Goal: Information Seeking & Learning: Find specific fact

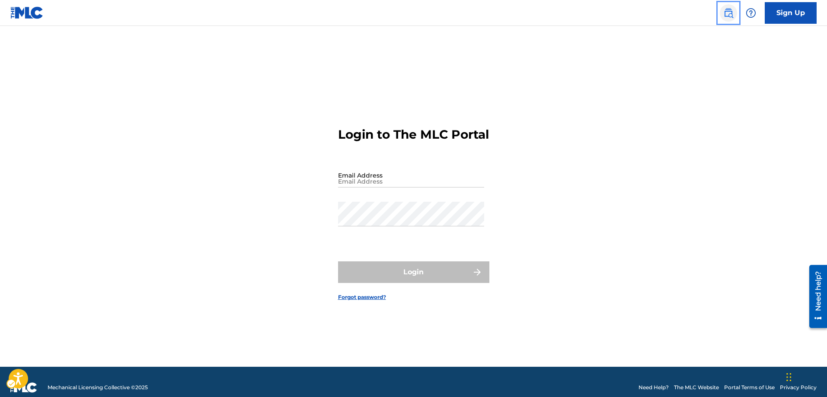
click at [732, 13] on img "Page Menu" at bounding box center [728, 13] width 10 height 10
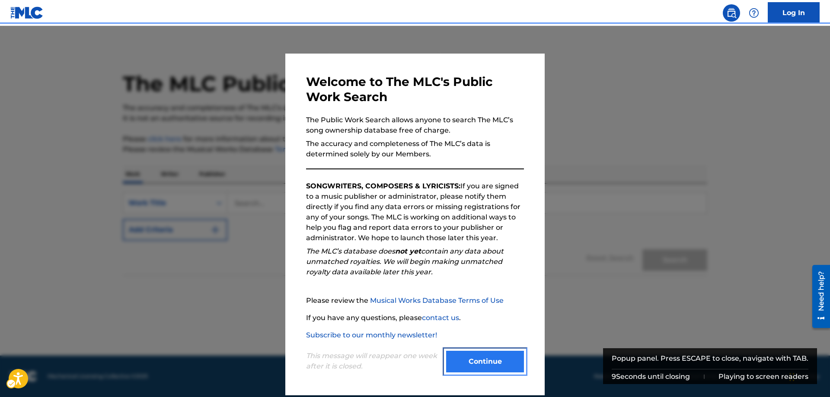
click at [487, 360] on button "Continue" at bounding box center [485, 362] width 78 height 22
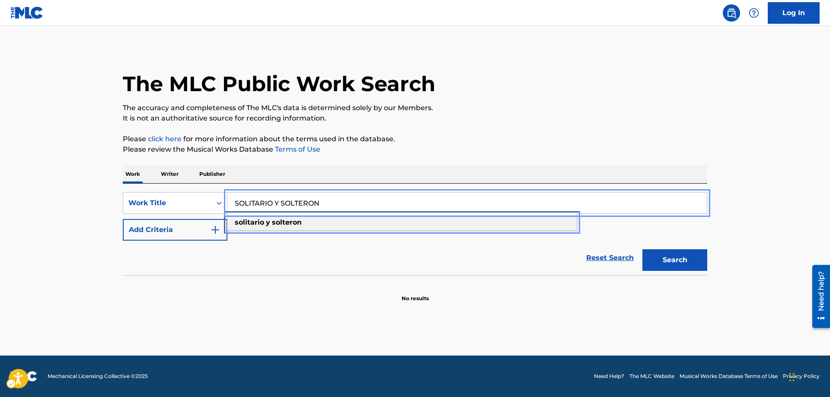
click at [308, 223] on div "solitario y solteron" at bounding box center [401, 223] width 349 height 16
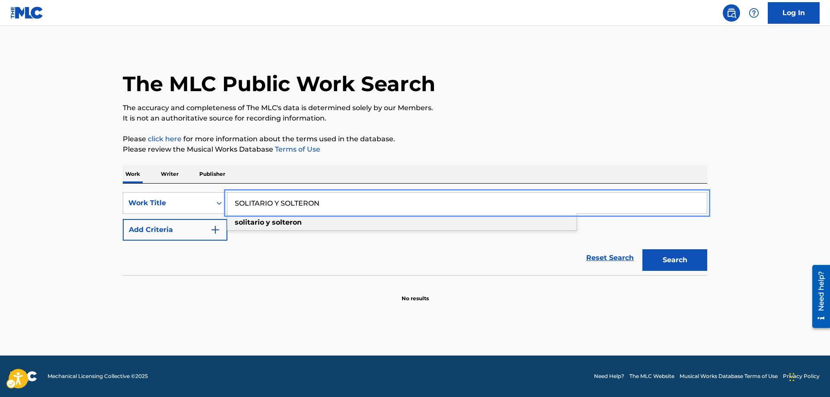
type input "solitario y solteron"
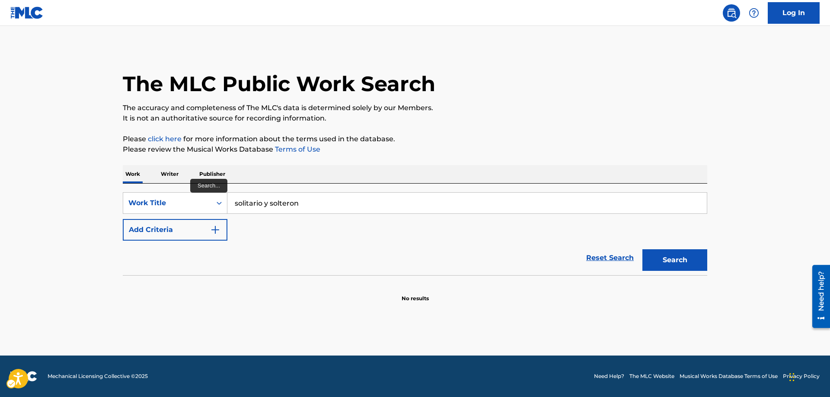
click at [254, 225] on div "SearchWithCriteriafb587836-8d4e-4a11-aa35-791ebd067b28 Work Title solitario y s…" at bounding box center [415, 216] width 584 height 48
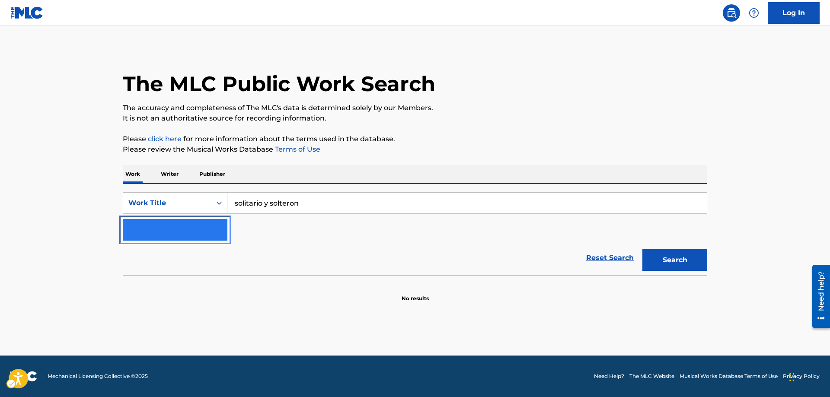
click at [224, 231] on button "Add Criteria" at bounding box center [175, 230] width 105 height 22
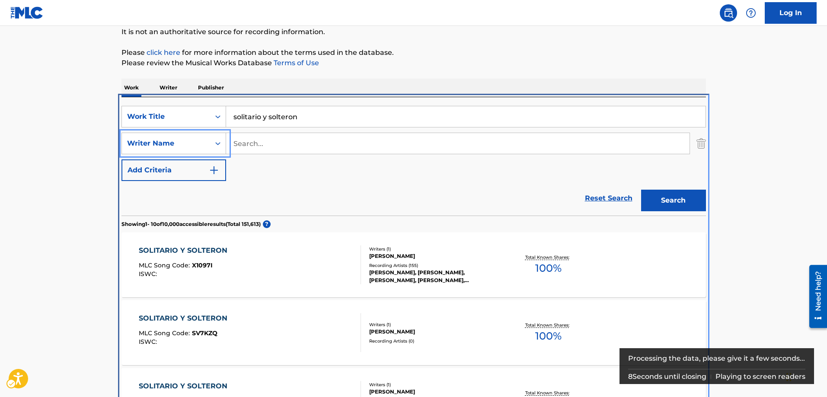
scroll to position [184, 0]
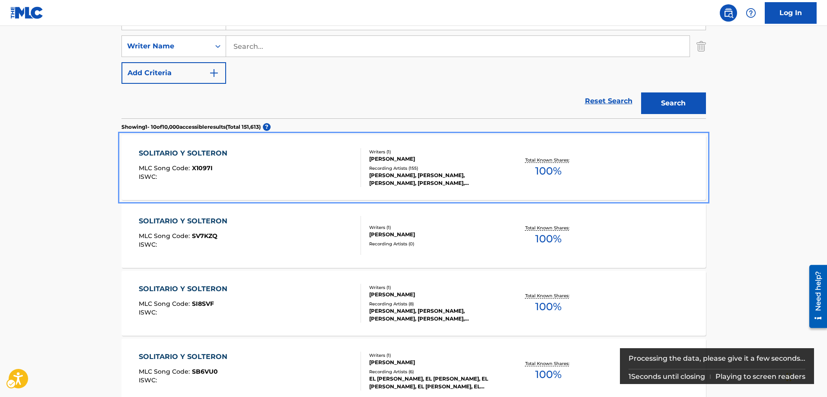
click at [214, 167] on div "MLC Song Code : X1097I" at bounding box center [185, 169] width 93 height 9
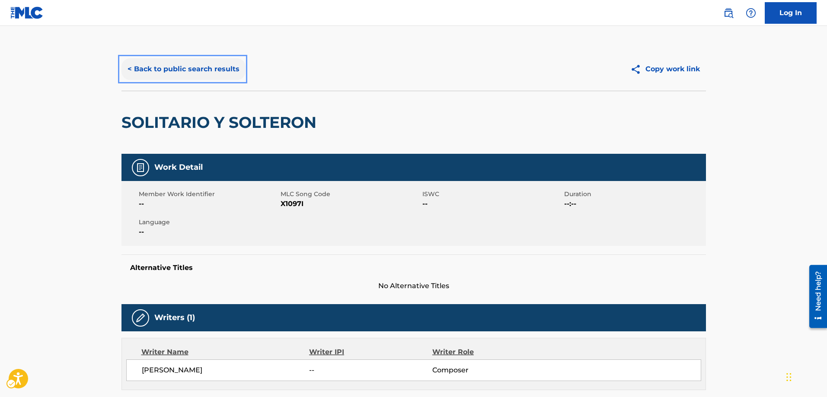
click at [126, 69] on button "< Back to public search results" at bounding box center [183, 69] width 124 height 22
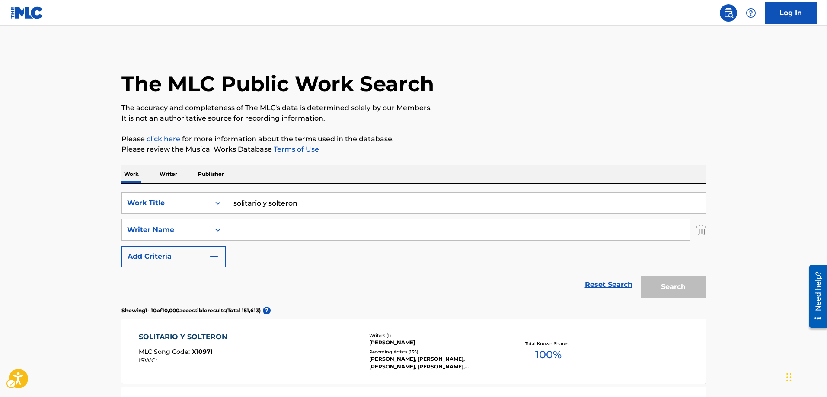
scroll to position [184, 0]
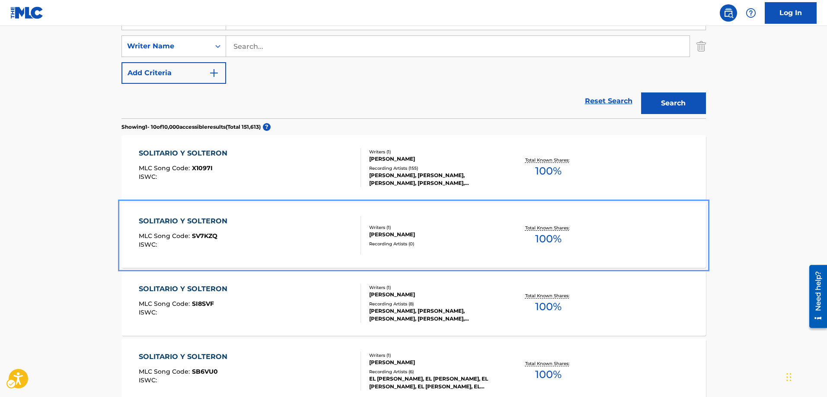
click at [207, 233] on span "SV7KZQ" at bounding box center [205, 236] width 26 height 8
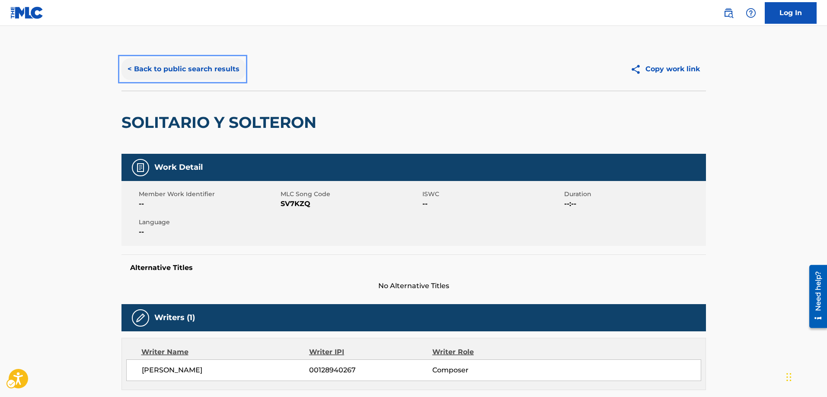
click at [129, 70] on button "< Back to public search results" at bounding box center [183, 69] width 124 height 22
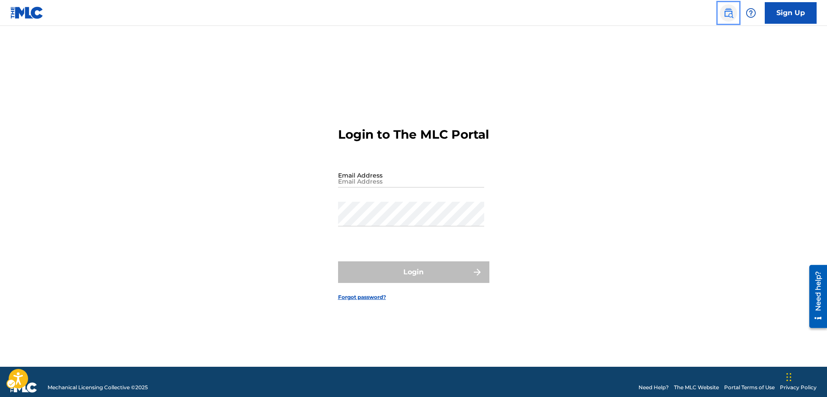
click at [726, 15] on img "Page Menu" at bounding box center [728, 13] width 10 height 10
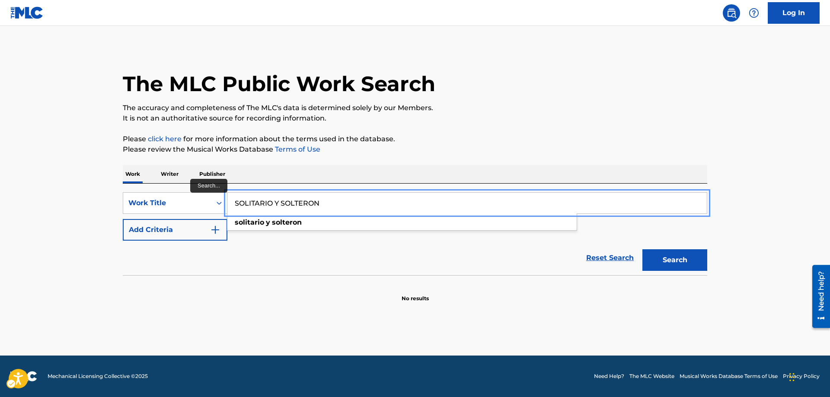
type input "SOLITARIO Y SOLTERON"
click at [123, 219] on button "Add Criteria" at bounding box center [175, 230] width 105 height 22
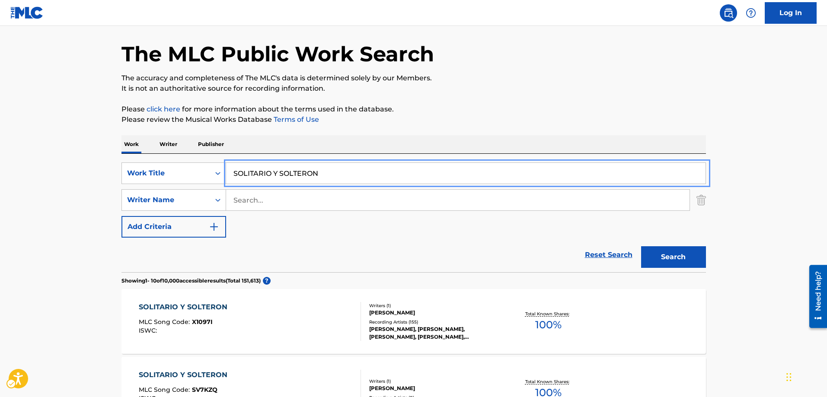
scroll to position [43, 0]
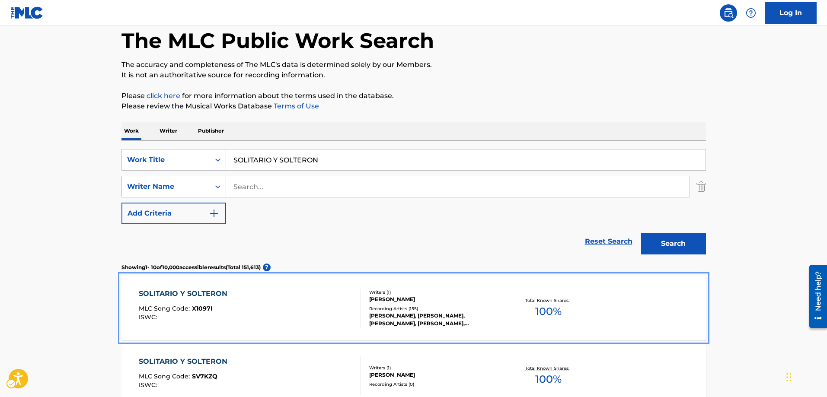
click at [206, 311] on span "X1097I" at bounding box center [202, 309] width 21 height 8
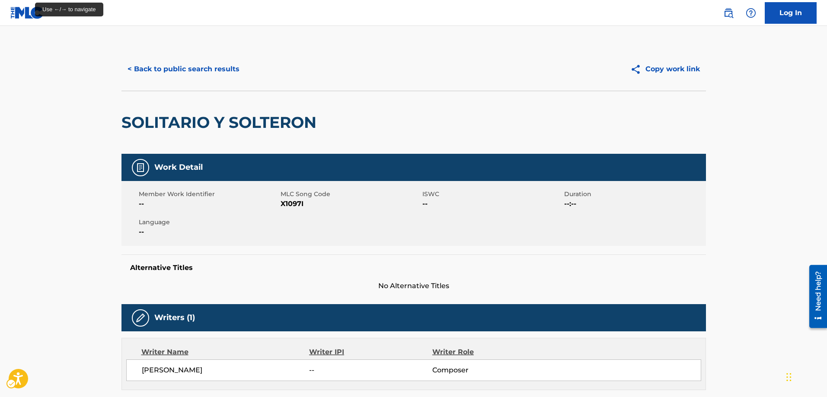
scroll to position [43, 0]
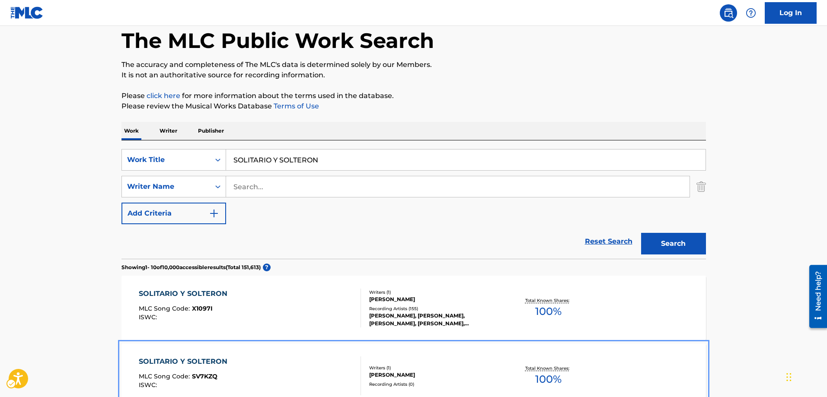
click at [210, 376] on span "SV7KZQ" at bounding box center [205, 377] width 26 height 8
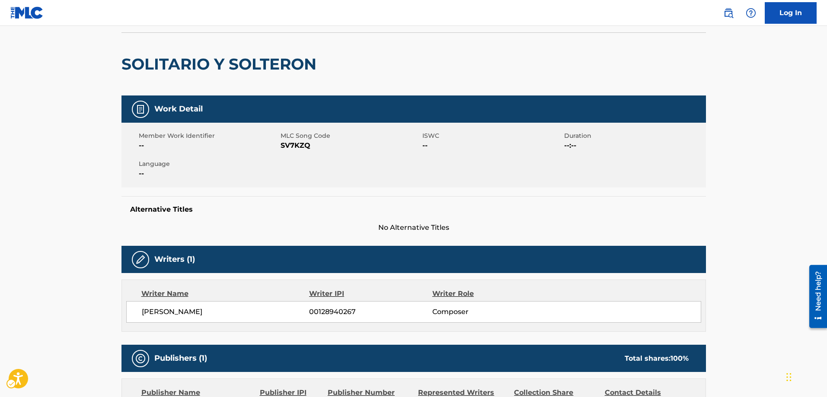
scroll to position [43, 0]
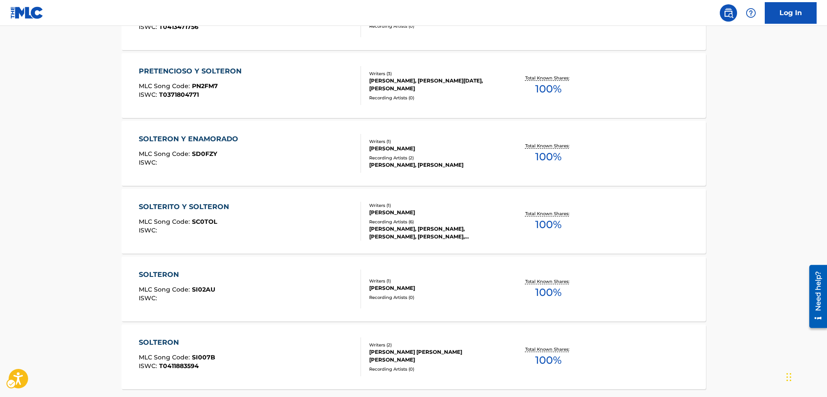
scroll to position [648, 0]
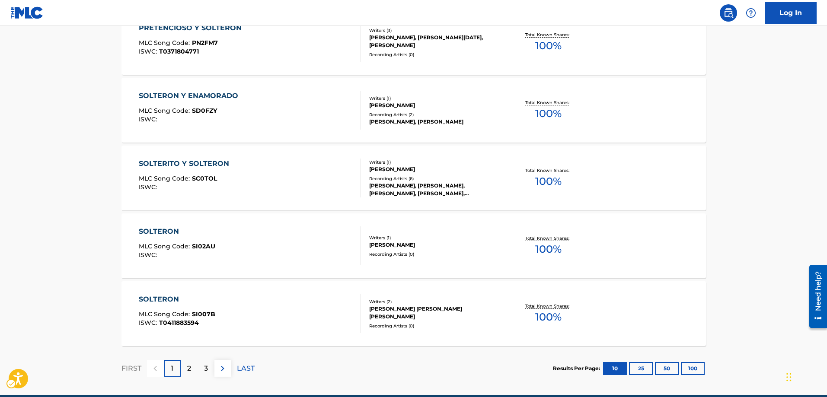
click at [191, 368] on div "2" at bounding box center [189, 368] width 17 height 17
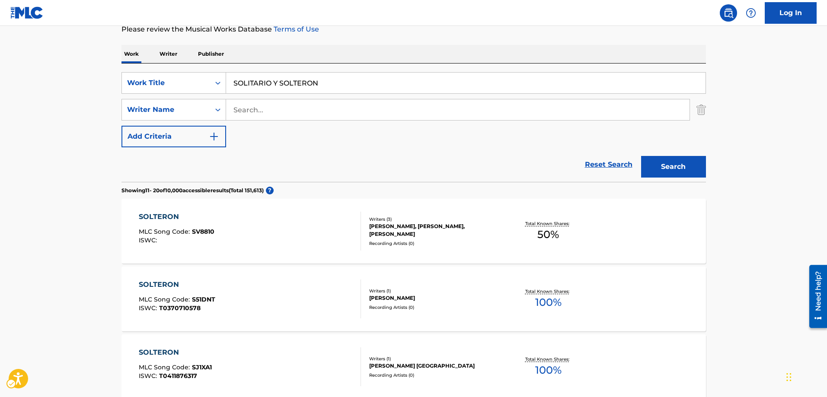
scroll to position [86, 0]
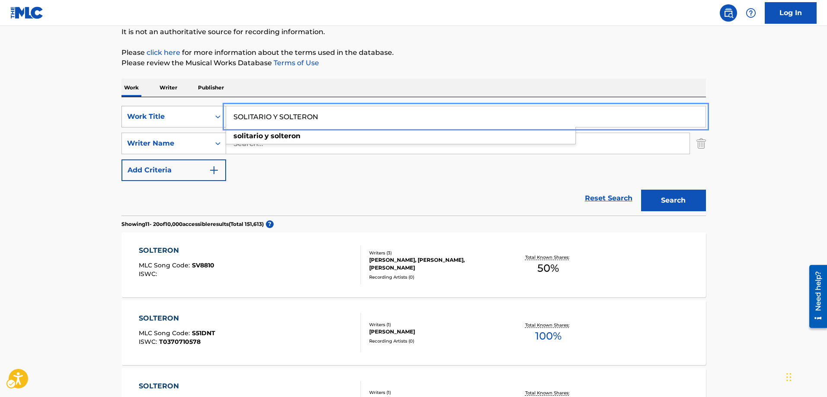
drag, startPoint x: 335, startPoint y: 112, endPoint x: 159, endPoint y: 118, distance: 176.9
click at [641, 190] on button "Search" at bounding box center [673, 201] width 65 height 22
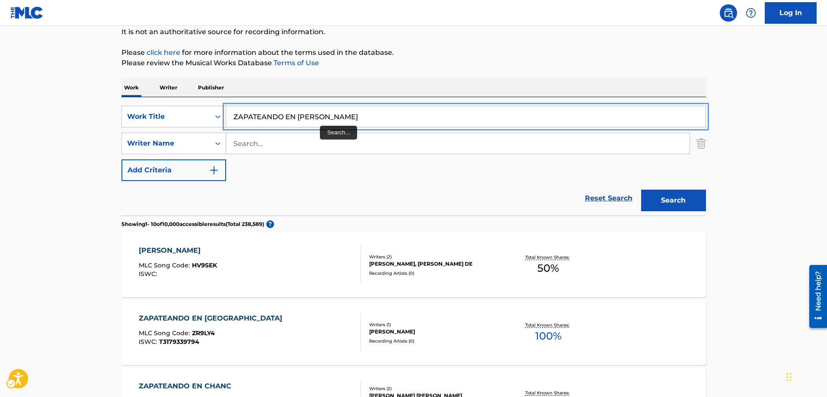
click at [327, 115] on input "ZAPATEANDO EN HOUSTEN" at bounding box center [465, 116] width 479 height 21
type input "ZAPATEANDO EN HOUSTON"
click at [641, 190] on button "Search" at bounding box center [673, 201] width 65 height 22
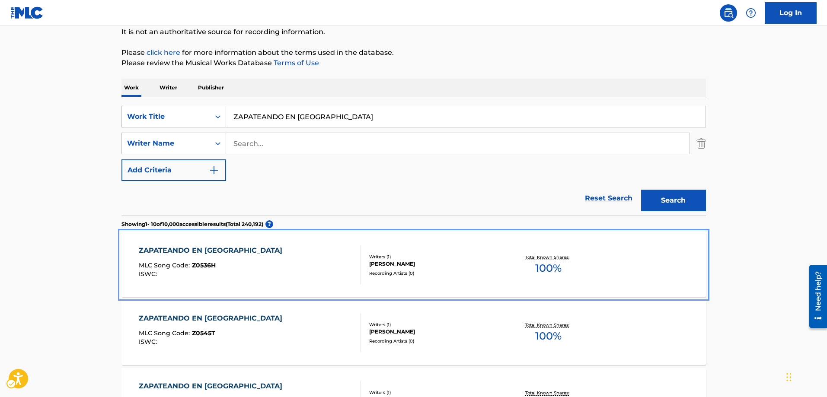
click at [209, 265] on span "Z0536H" at bounding box center [204, 265] width 24 height 8
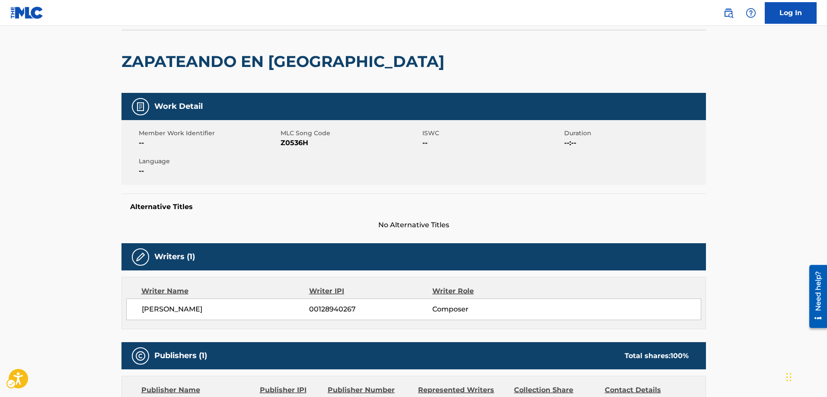
scroll to position [18, 0]
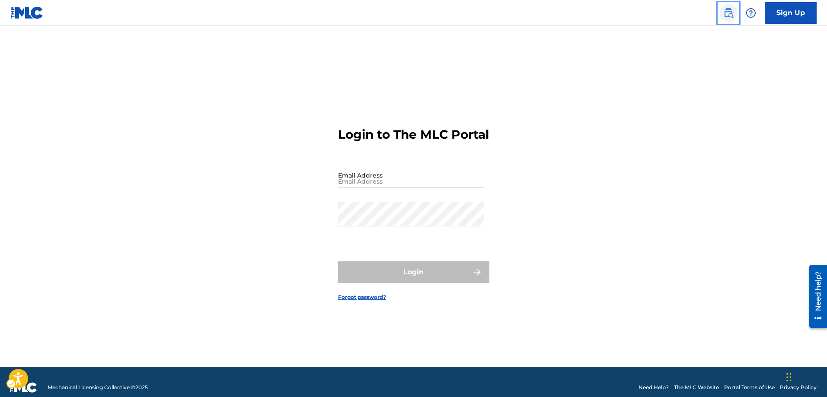
click at [728, 13] on img "Page Menu" at bounding box center [728, 13] width 10 height 10
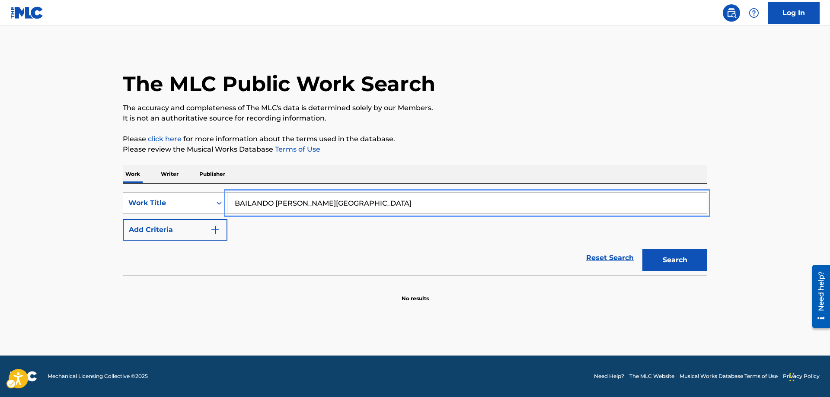
type input "BAILANDO EM HOUSTON"
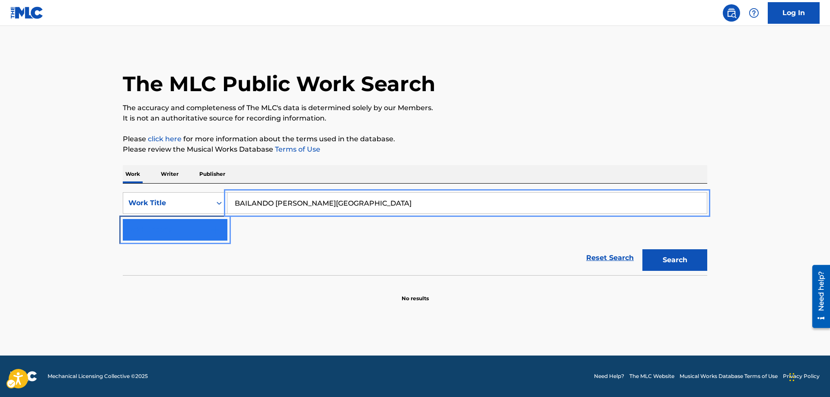
click at [219, 226] on img "Search Form" at bounding box center [215, 230] width 10 height 10
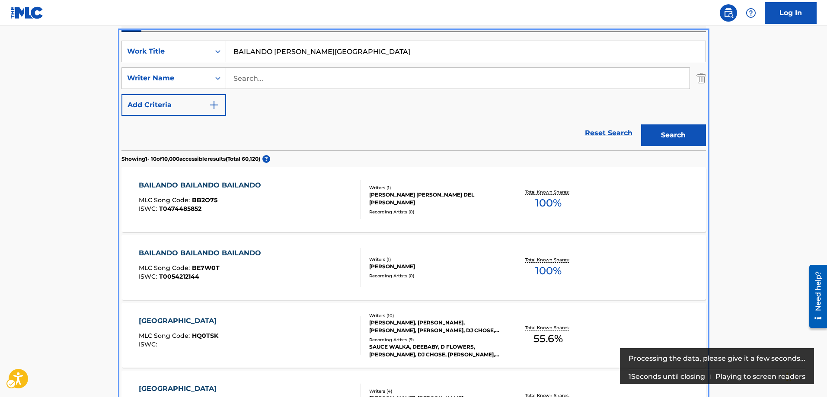
scroll to position [86, 0]
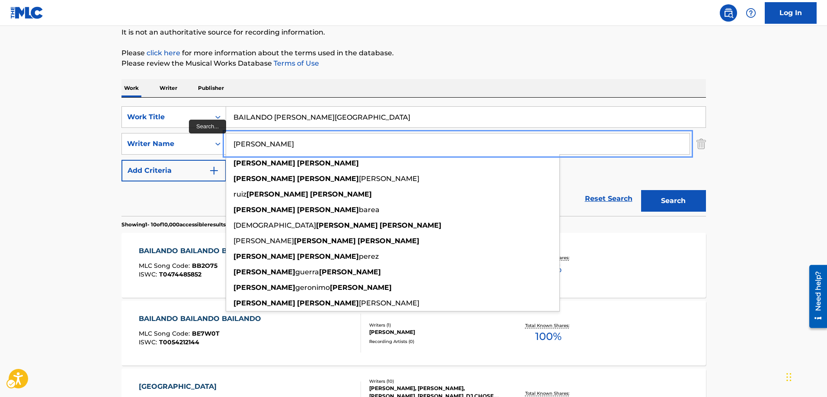
type input "GILBERTO GARCIA"
click at [121, 160] on button "Add Criteria" at bounding box center [173, 171] width 105 height 22
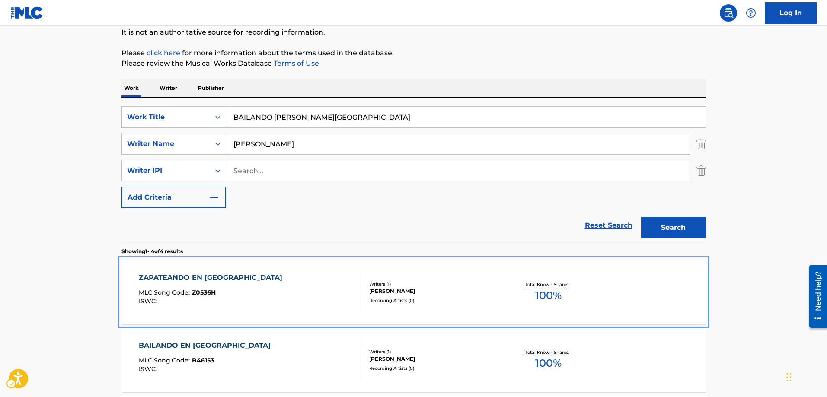
click at [200, 291] on span "Z0536H" at bounding box center [204, 293] width 24 height 8
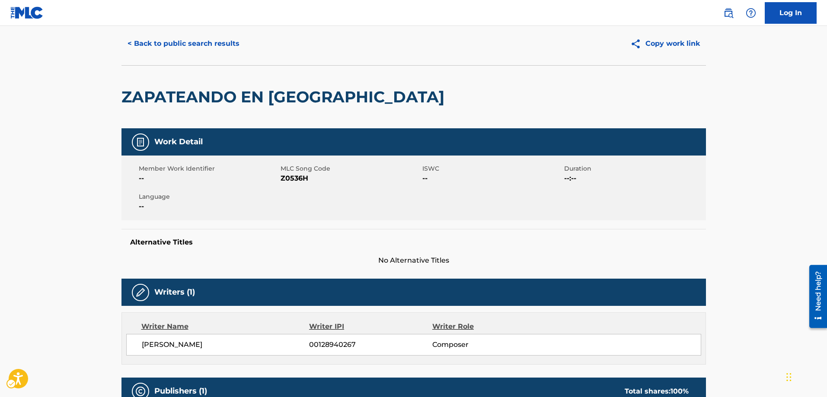
scroll to position [18, 0]
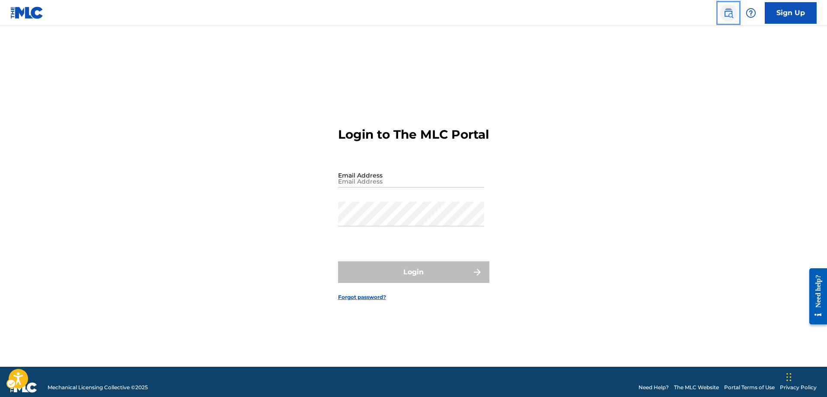
click at [726, 12] on img "Page Menu" at bounding box center [728, 13] width 10 height 10
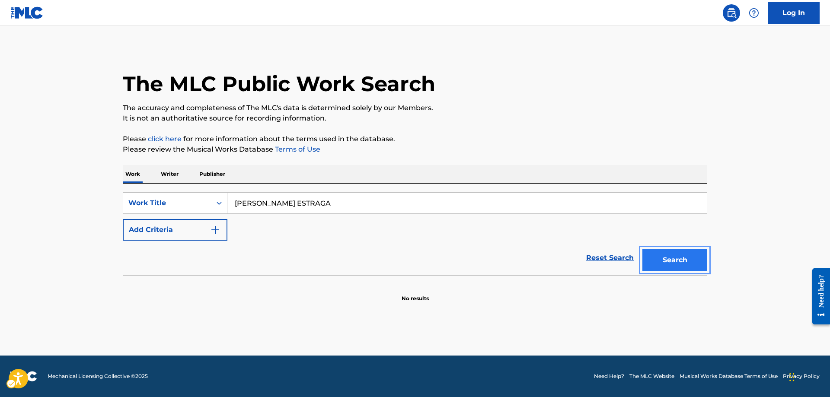
click at [672, 262] on button "Search" at bounding box center [674, 260] width 65 height 22
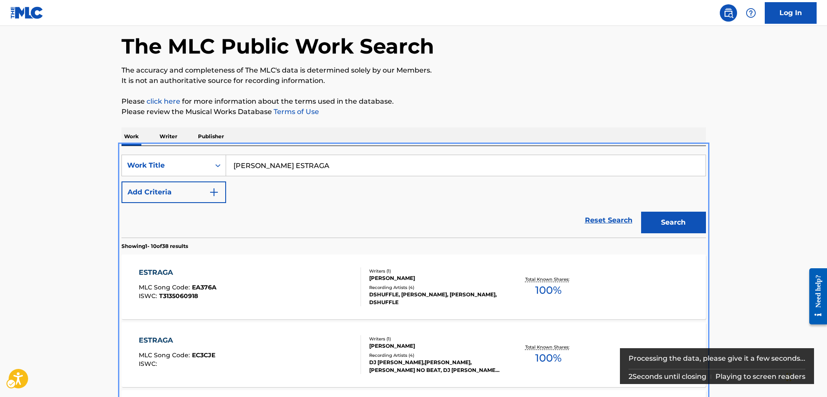
scroll to position [11, 0]
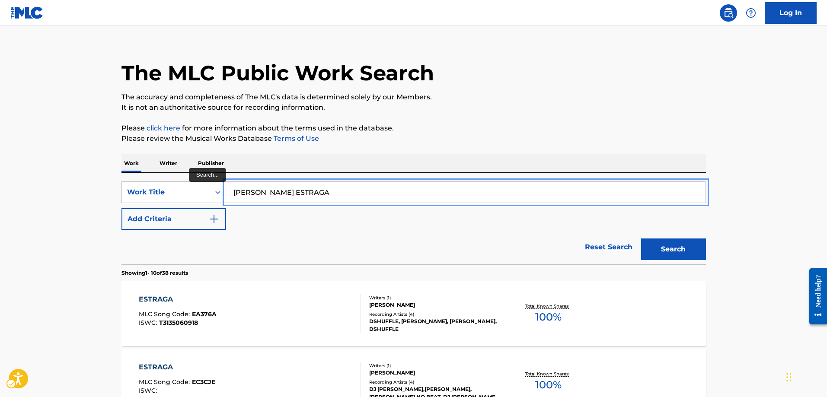
click at [303, 193] on input "EUSBERTO ESTRAGA" at bounding box center [465, 192] width 479 height 21
click at [121, 208] on button "Add Criteria" at bounding box center [173, 219] width 105 height 22
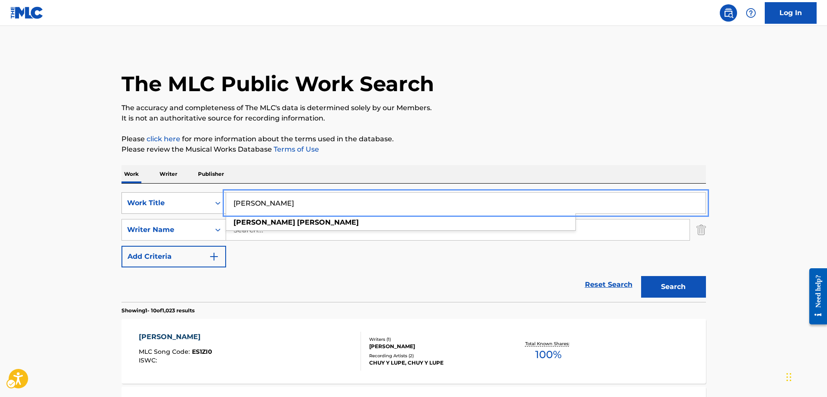
drag, startPoint x: 315, startPoint y: 203, endPoint x: 163, endPoint y: 212, distance: 151.5
click at [163, 212] on div "SearchWithCriteriaf9b9cb0a-1755-41a4-be01-93cea8dfa87e Work Title EUSBERTO ESTR…" at bounding box center [413, 203] width 584 height 22
type input "HERMANOS BARRON"
click at [121, 246] on button "Add Criteria" at bounding box center [173, 257] width 105 height 22
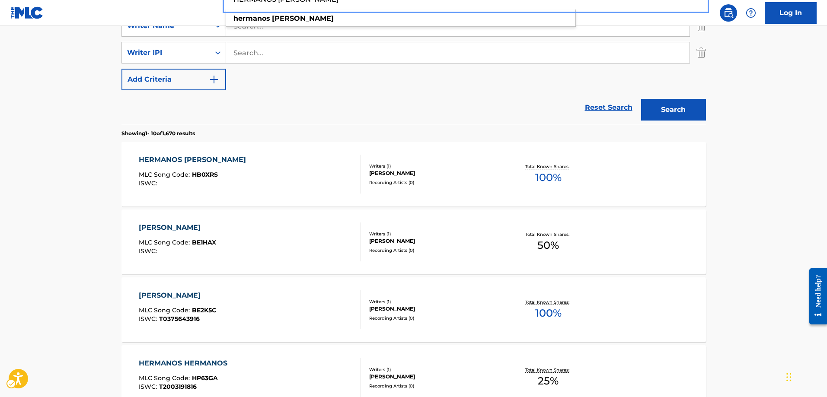
scroll to position [196, 0]
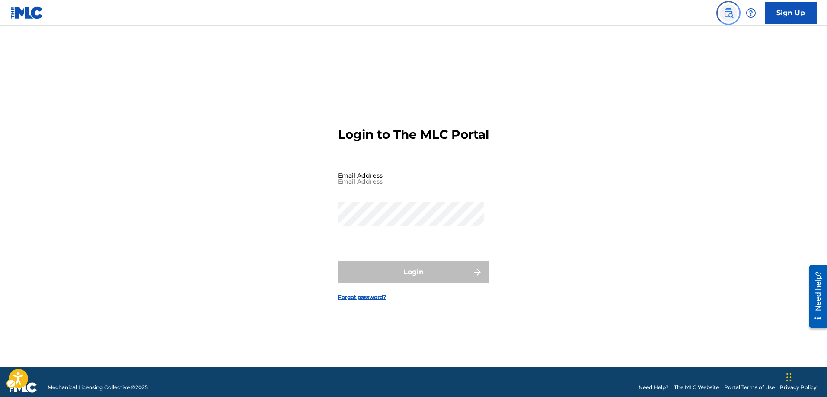
click at [730, 11] on img "Page Menu" at bounding box center [728, 13] width 10 height 10
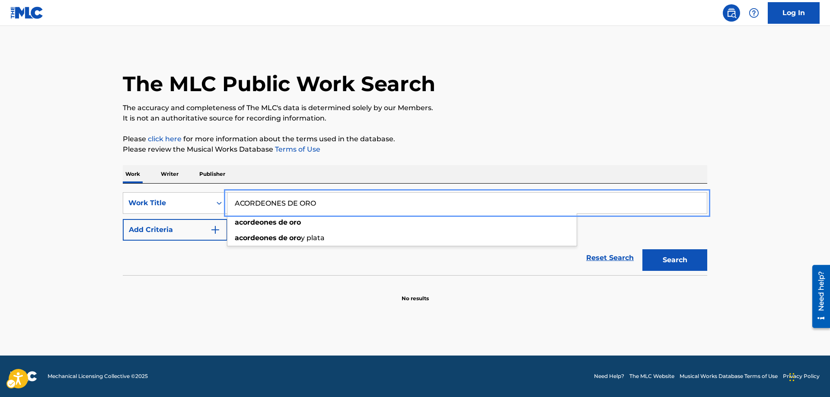
type input "ACORDEONES DE ORO"
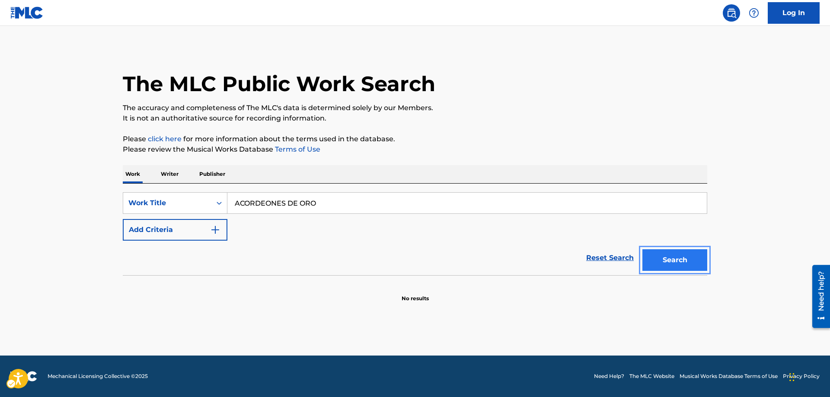
click at [679, 261] on button "Search" at bounding box center [674, 260] width 65 height 22
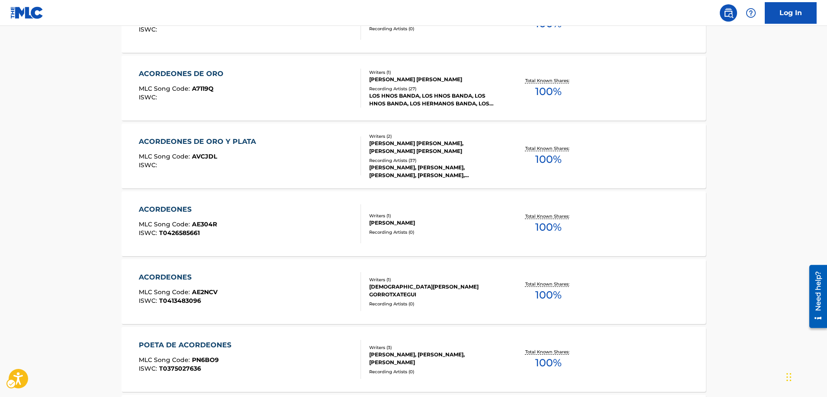
scroll to position [313, 0]
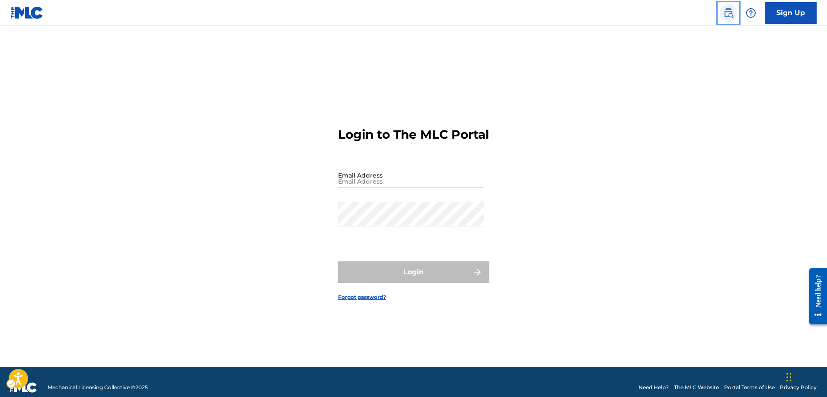
click at [728, 16] on img "Page Menu" at bounding box center [728, 13] width 10 height 10
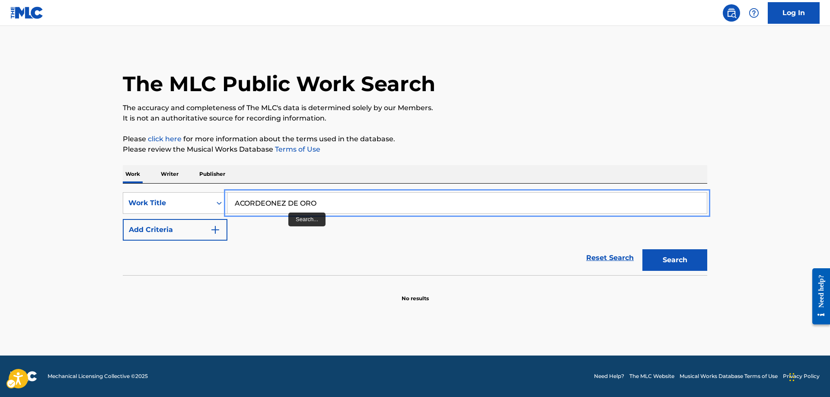
click at [287, 200] on input "ACORDEONEZ DE ORO" at bounding box center [466, 203] width 479 height 21
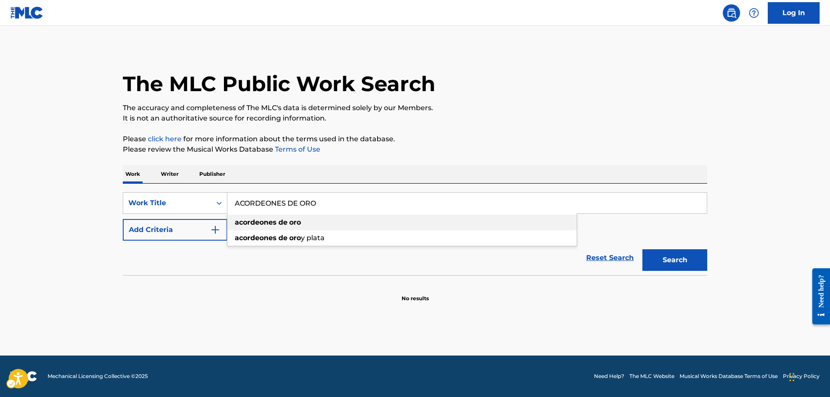
click at [312, 223] on div "acordeones de oro" at bounding box center [401, 223] width 349 height 16
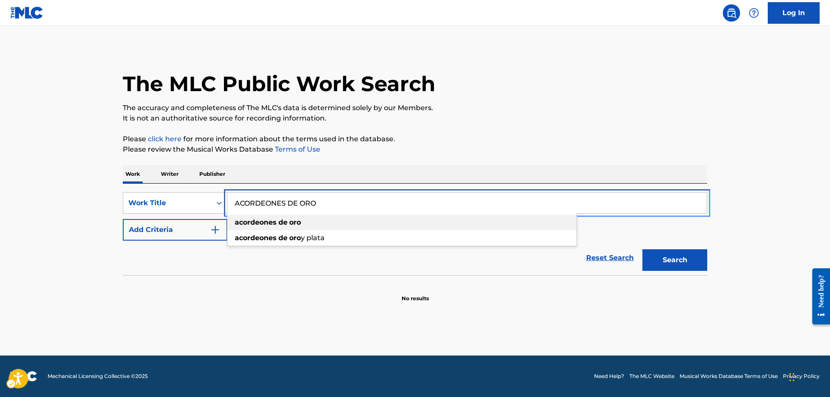
type input "acordeones de oro"
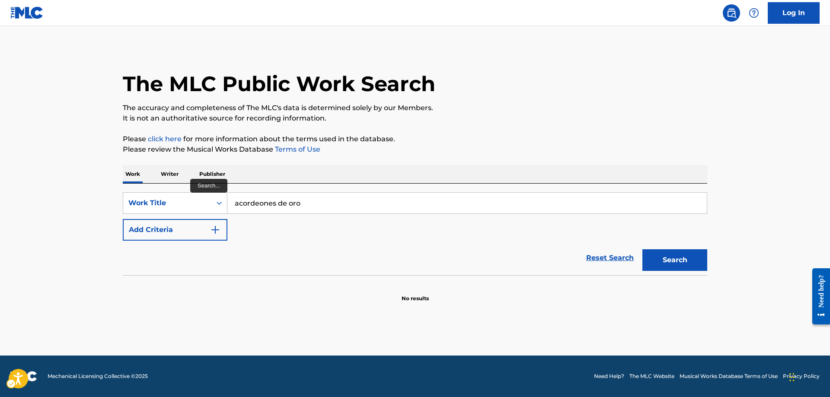
click at [241, 222] on div "SearchWithCriteriacee17359-8955-4830-a966-b8912ebb0330 Work Title acordeones de…" at bounding box center [415, 216] width 584 height 48
click at [238, 226] on div "SearchWithCriteriacee17359-8955-4830-a966-b8912ebb0330 Work Title acordeones de…" at bounding box center [415, 216] width 584 height 48
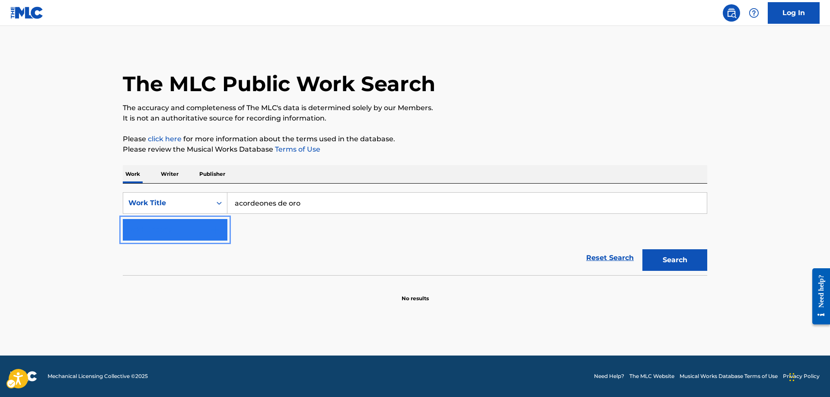
click at [220, 228] on img "Search Form" at bounding box center [215, 230] width 10 height 10
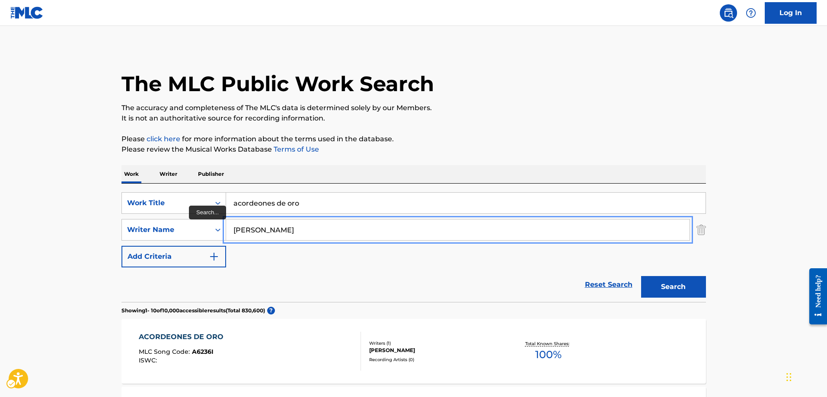
type input "[PERSON_NAME]"
click at [121, 246] on button "Add Criteria" at bounding box center [173, 257] width 105 height 22
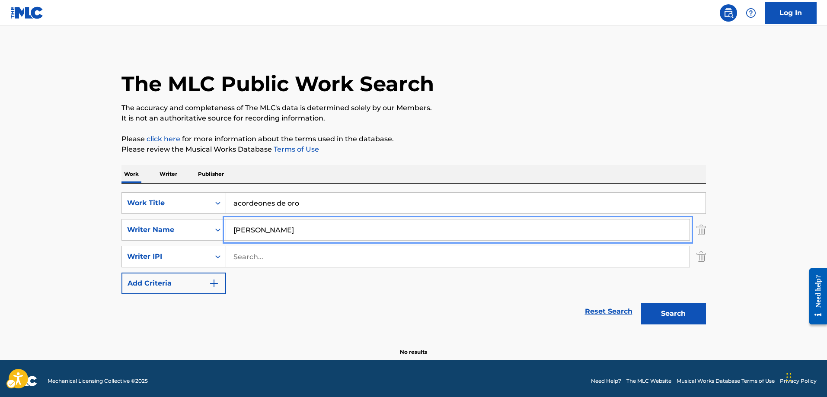
scroll to position [5, 0]
